Goal: Information Seeking & Learning: Learn about a topic

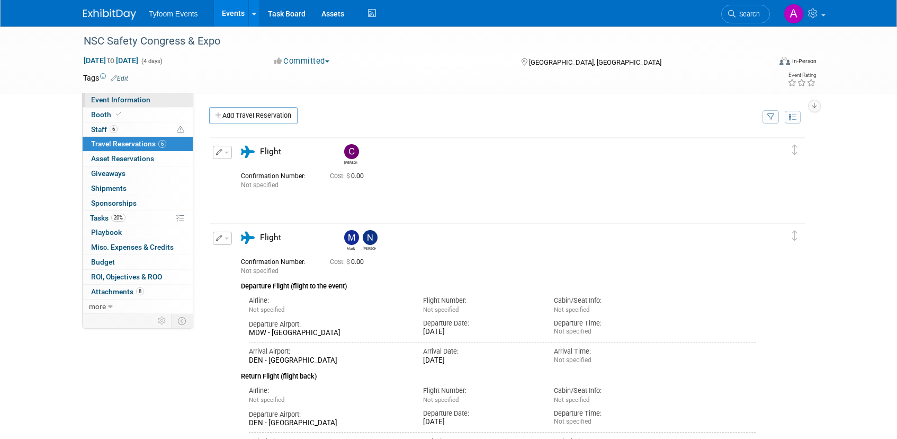
click at [113, 98] on span "Event Information" at bounding box center [120, 99] width 59 height 8
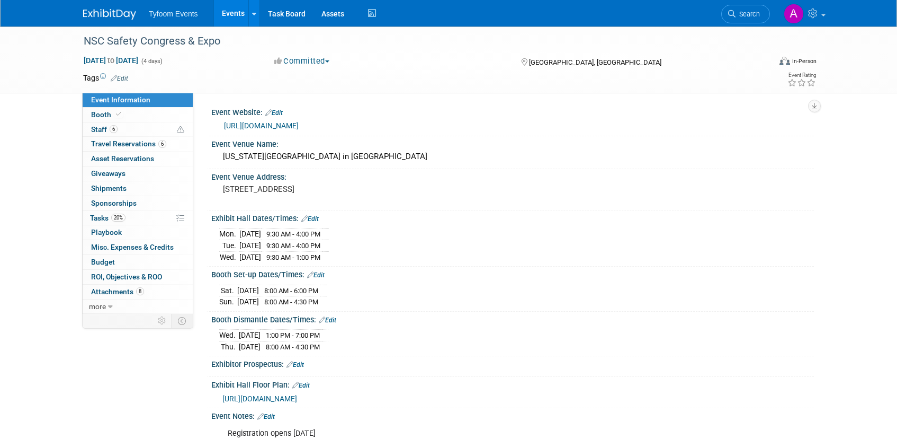
click at [299, 125] on link "[URL][DOMAIN_NAME]" at bounding box center [261, 125] width 75 height 8
click at [120, 143] on span "Travel Reservations 6" at bounding box center [128, 143] width 75 height 8
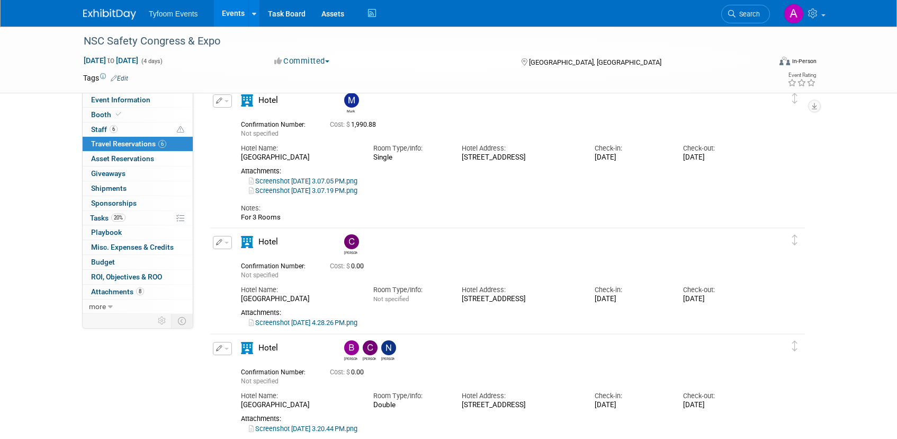
scroll to position [621, 0]
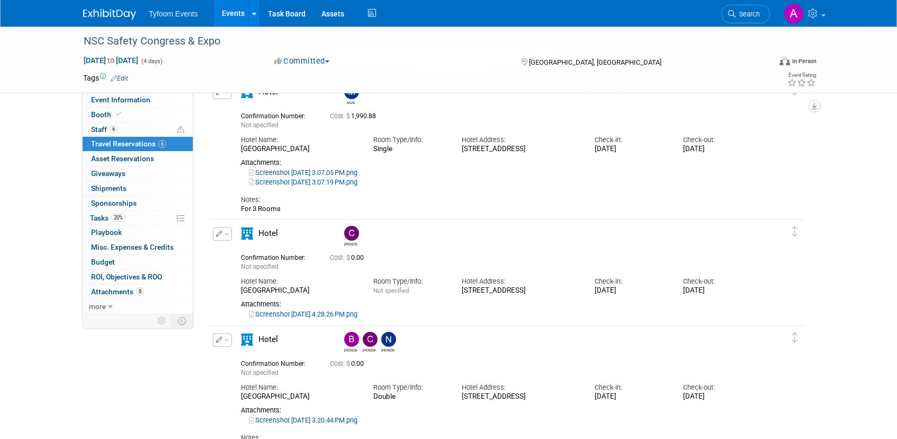
click at [342, 173] on link "Screenshot [DATE] 3.07.05 PM.png" at bounding box center [303, 172] width 109 height 8
click at [315, 180] on link "Screenshot [DATE] 3.07.19 PM.png" at bounding box center [303, 182] width 109 height 8
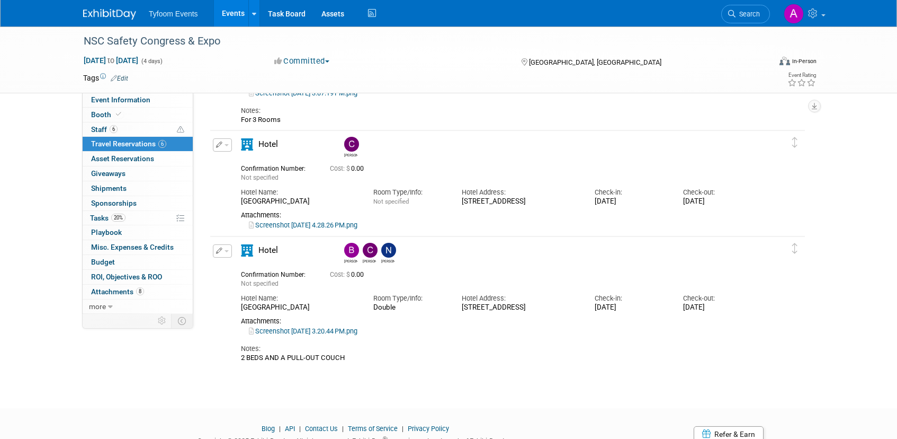
scroll to position [754, 0]
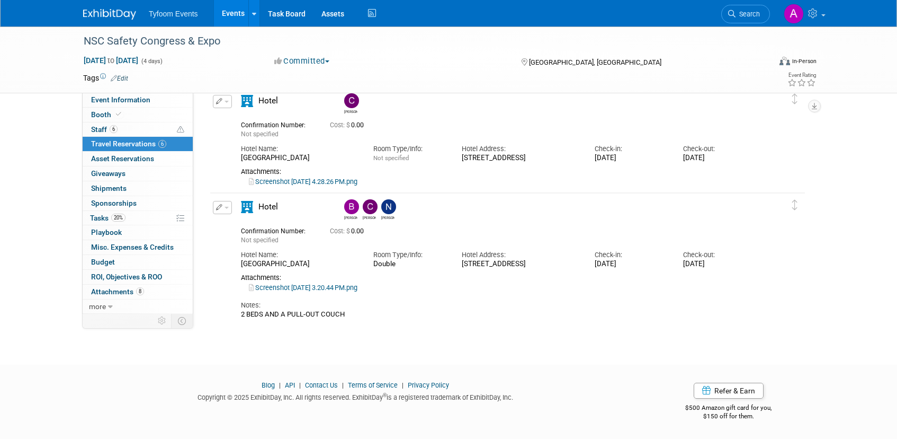
click at [324, 284] on link "Screenshot [DATE] 3.20.44 PM.png" at bounding box center [303, 287] width 109 height 8
click at [309, 183] on link "Screenshot [DATE] 4.28.26 PM.png" at bounding box center [303, 181] width 109 height 8
click at [294, 287] on link "Screenshot [DATE] 3.20.44 PM.png" at bounding box center [303, 287] width 109 height 8
click at [119, 104] on link "Event Information" at bounding box center [138, 100] width 110 height 14
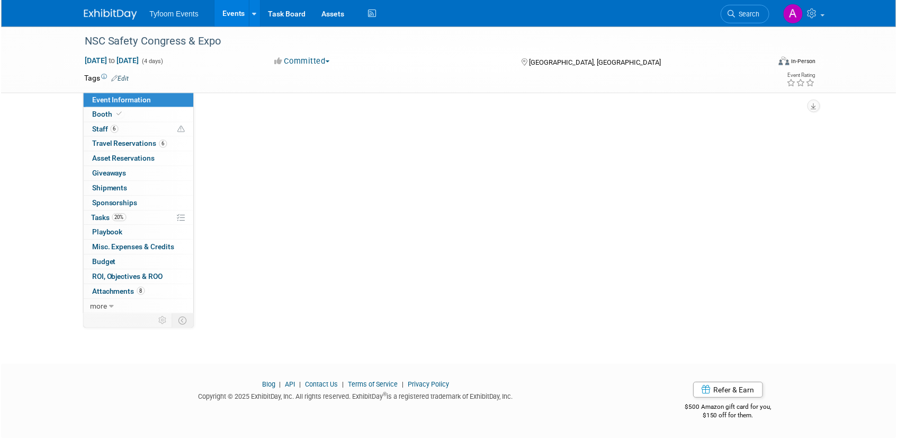
scroll to position [0, 0]
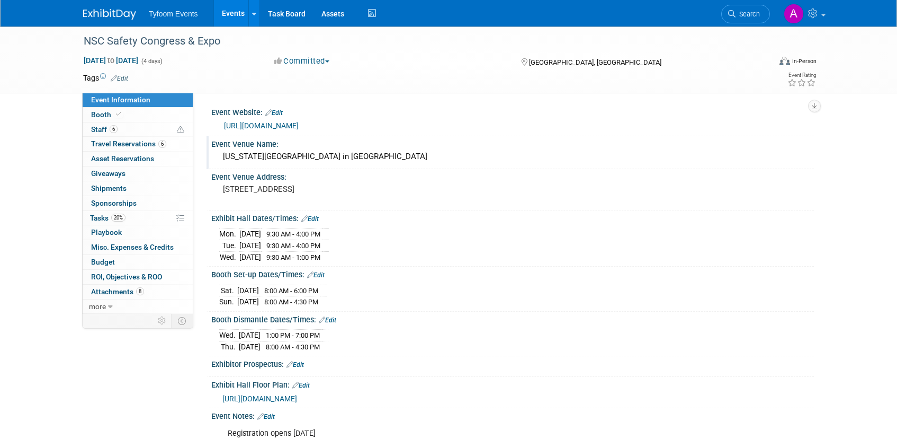
drag, startPoint x: 363, startPoint y: 159, endPoint x: 218, endPoint y: 159, distance: 145.1
click at [218, 159] on div "[US_STATE][GEOGRAPHIC_DATA] in [GEOGRAPHIC_DATA]" at bounding box center [512, 156] width 603 height 17
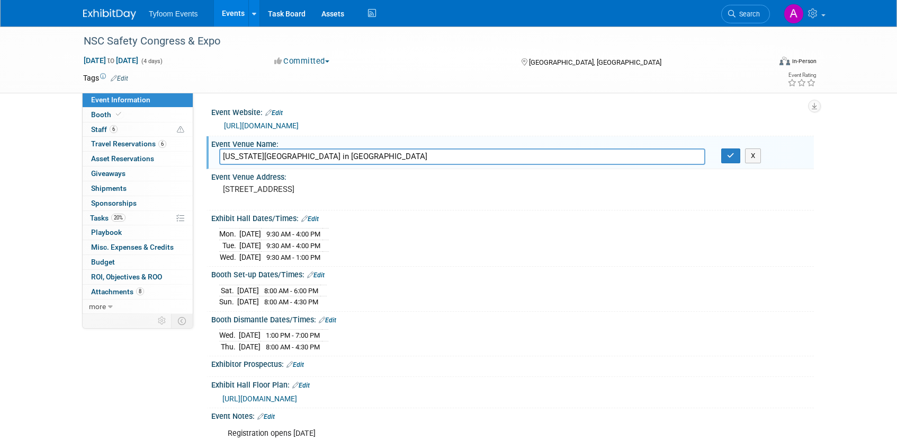
drag, startPoint x: 376, startPoint y: 158, endPoint x: 216, endPoint y: 154, distance: 160.5
click at [216, 154] on div "[US_STATE][GEOGRAPHIC_DATA] in [GEOGRAPHIC_DATA]" at bounding box center [462, 156] width 502 height 16
click at [730, 153] on icon "button" at bounding box center [730, 155] width 7 height 7
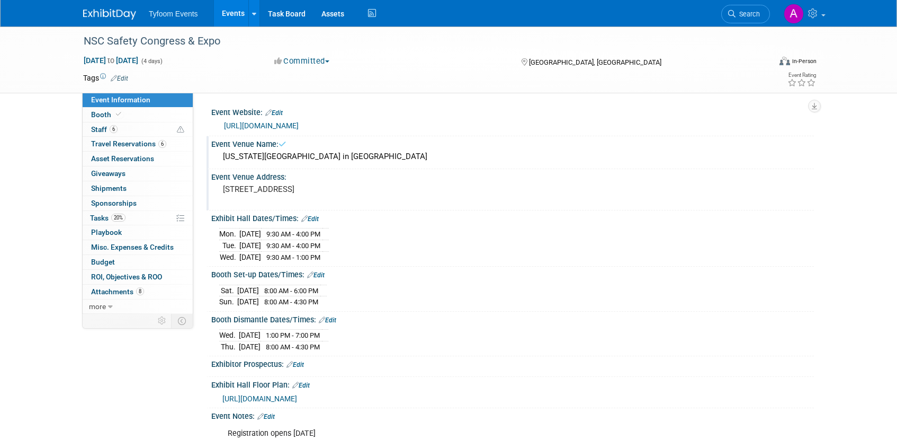
drag, startPoint x: 330, startPoint y: 192, endPoint x: 220, endPoint y: 188, distance: 110.3
click at [220, 188] on div "[STREET_ADDRESS]" at bounding box center [336, 194] width 235 height 24
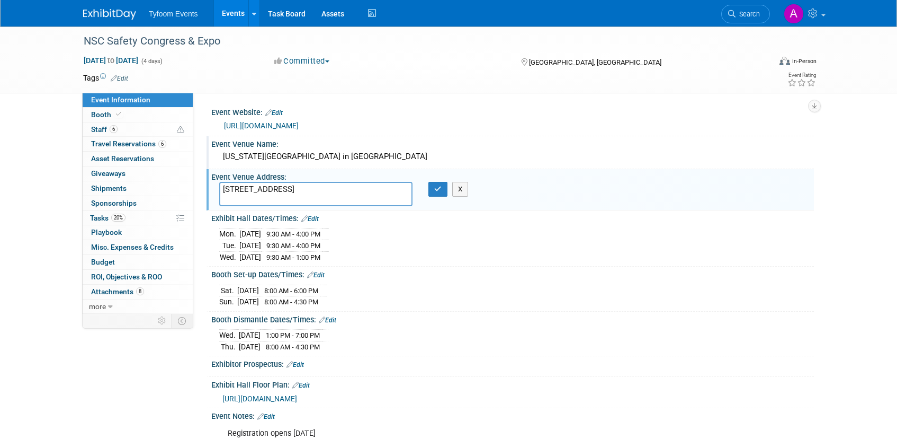
drag, startPoint x: 339, startPoint y: 189, endPoint x: 219, endPoint y: 186, distance: 119.7
click at [219, 186] on textarea "[STREET_ADDRESS]" at bounding box center [315, 194] width 193 height 24
click at [436, 194] on button "button" at bounding box center [438, 189] width 19 height 15
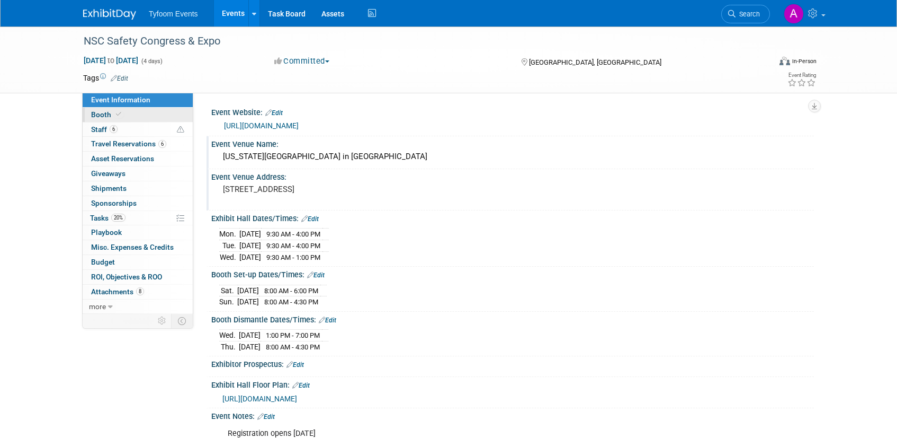
click at [105, 114] on span "Booth" at bounding box center [107, 114] width 32 height 8
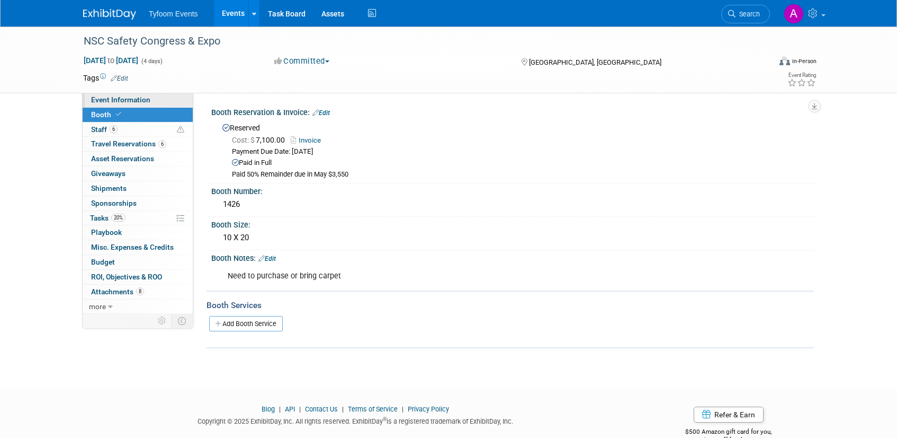
click at [117, 98] on span "Event Information" at bounding box center [120, 99] width 59 height 8
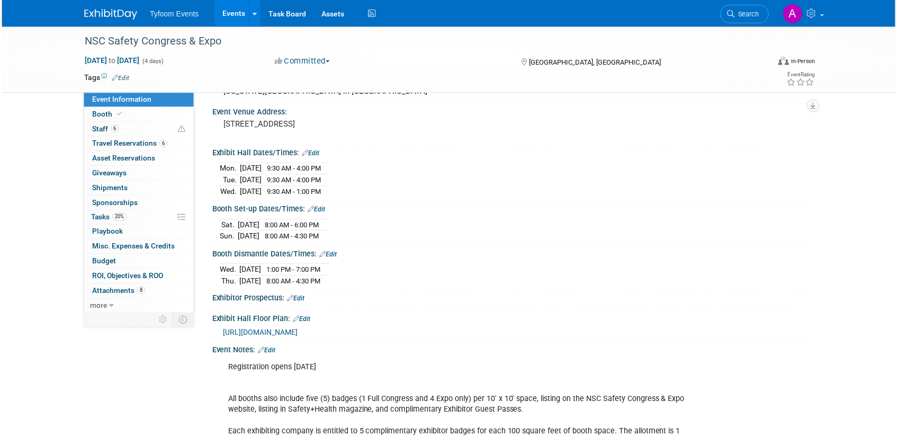
scroll to position [54, 0]
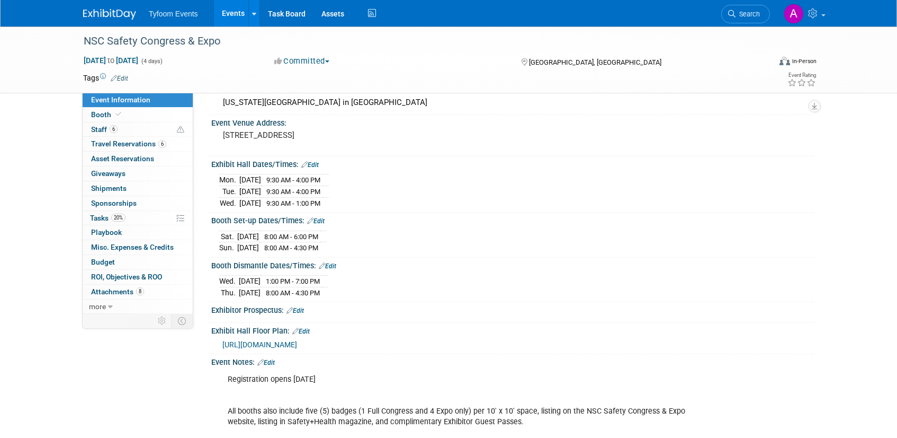
drag, startPoint x: 315, startPoint y: 198, endPoint x: 221, endPoint y: 177, distance: 96.6
click at [221, 177] on tbody "[DATE] 9:30 AM - 4:00 PM [DATE] 9:30 AM - 4:00 PM Wed." at bounding box center [274, 191] width 110 height 34
click at [431, 189] on div "[DATE] 9:30 AM - 4:00 PM [DATE] 9:30 AM - 4:00 PM Wed." at bounding box center [512, 189] width 587 height 37
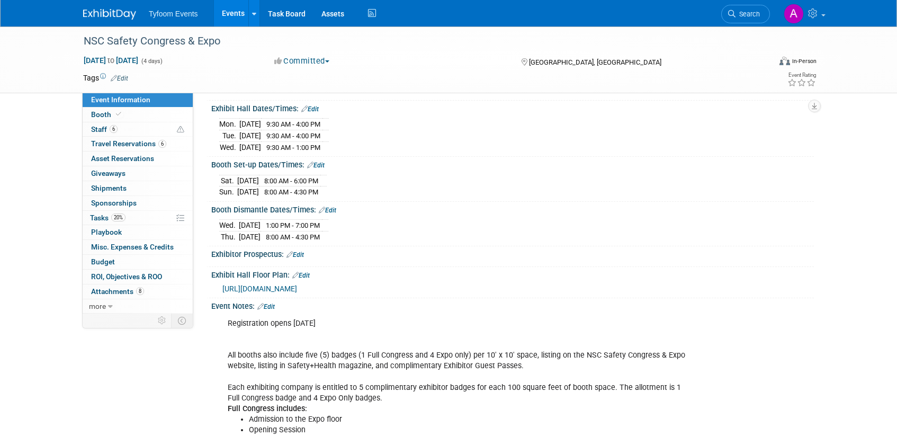
scroll to position [129, 0]
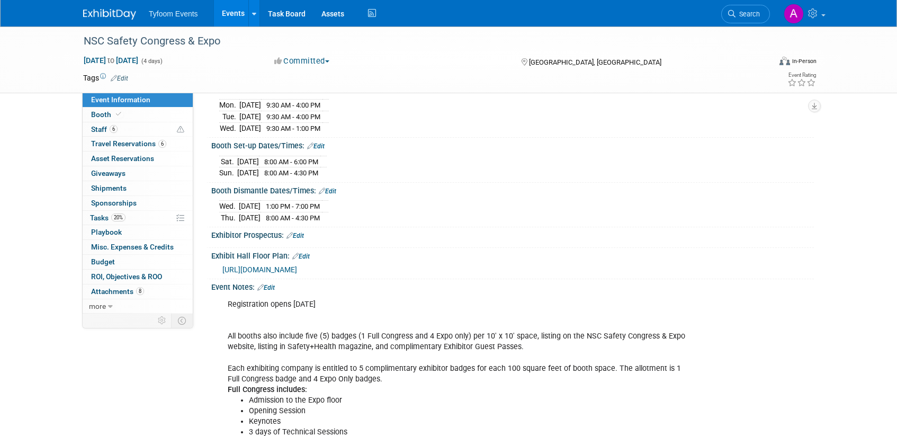
click at [297, 269] on span "[URL][DOMAIN_NAME]" at bounding box center [259, 269] width 75 height 8
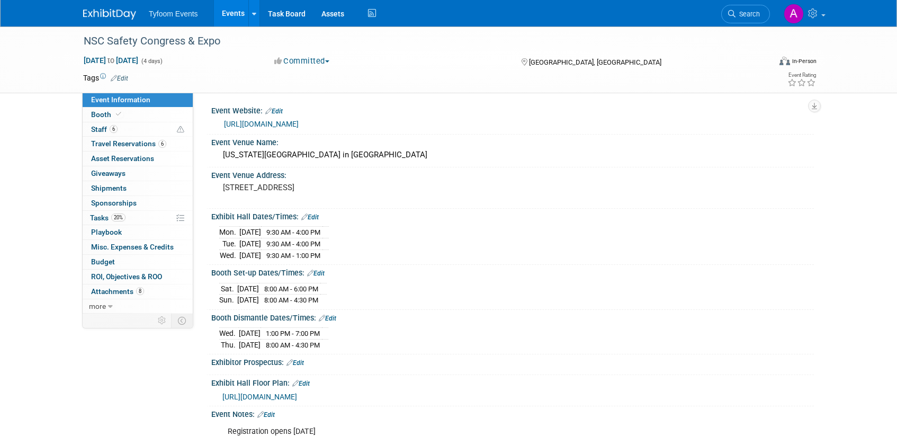
scroll to position [0, 0]
click at [100, 129] on span "Staff 6" at bounding box center [104, 129] width 26 height 8
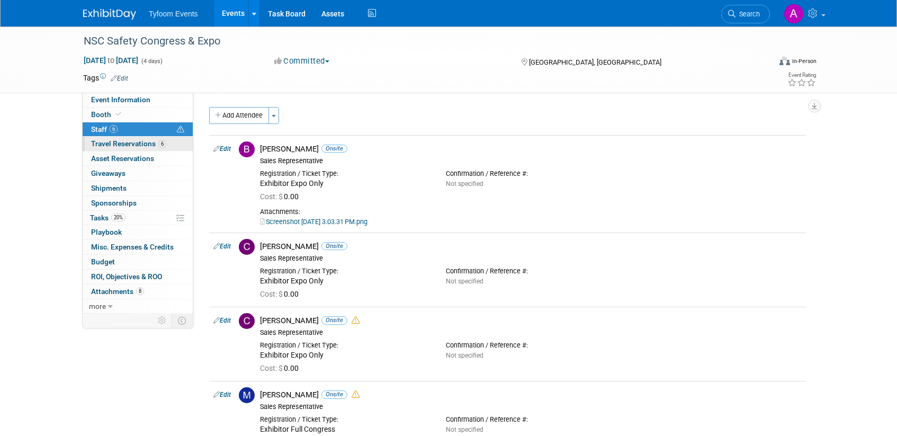
click at [103, 143] on span "Travel Reservations 6" at bounding box center [128, 143] width 75 height 8
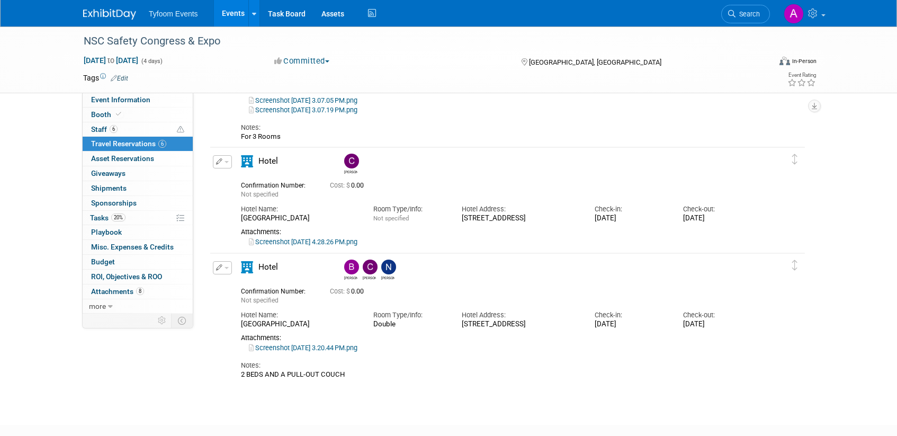
scroll to position [691, 0]
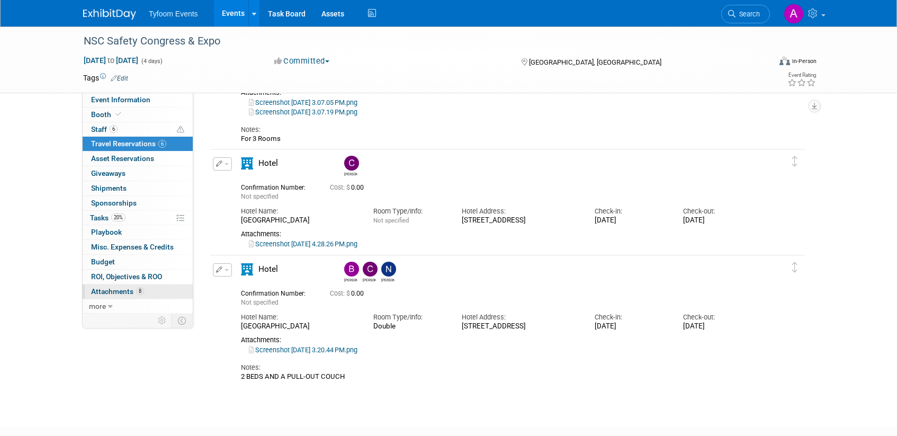
click at [116, 292] on span "Attachments 8" at bounding box center [117, 291] width 53 height 8
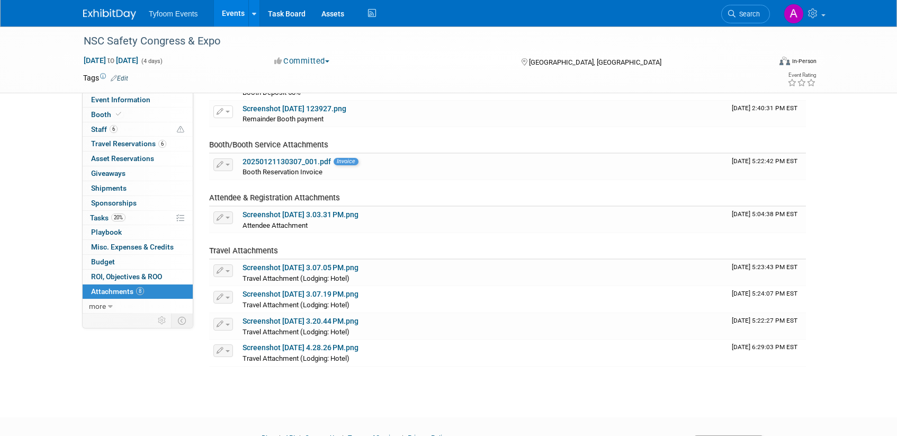
scroll to position [0, 0]
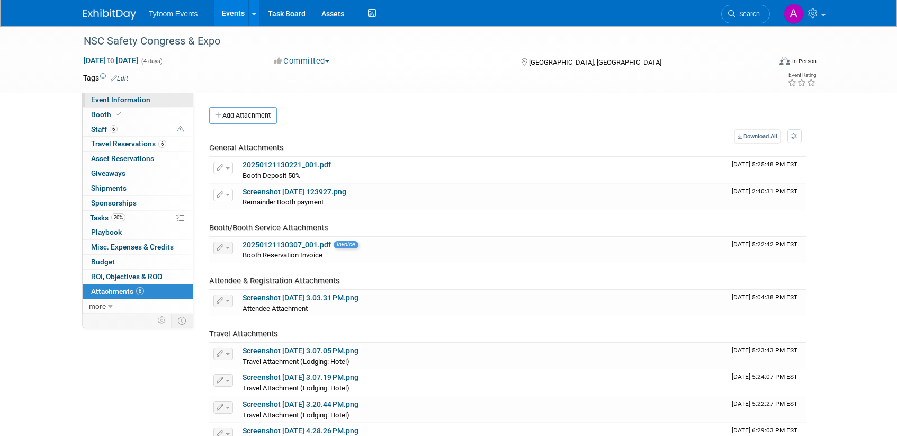
drag, startPoint x: 116, startPoint y: 99, endPoint x: 130, endPoint y: 106, distance: 15.4
click at [116, 99] on span "Event Information" at bounding box center [120, 99] width 59 height 8
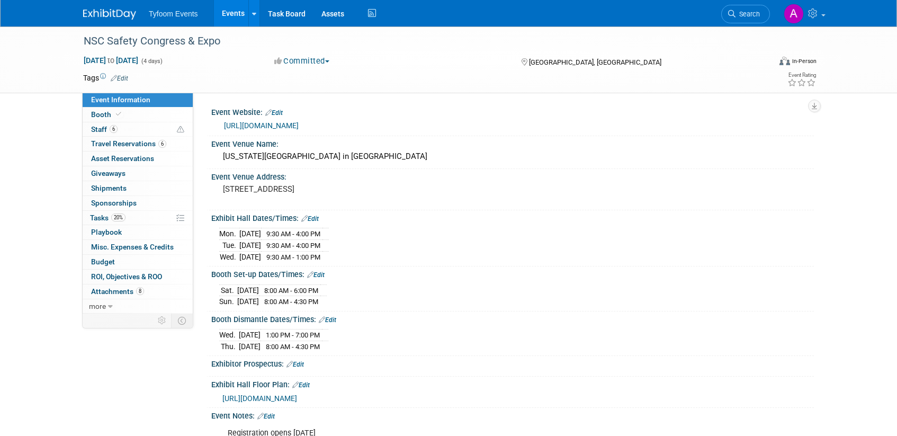
click at [299, 127] on link "[URL][DOMAIN_NAME]" at bounding box center [261, 125] width 75 height 8
